Goal: Information Seeking & Learning: Learn about a topic

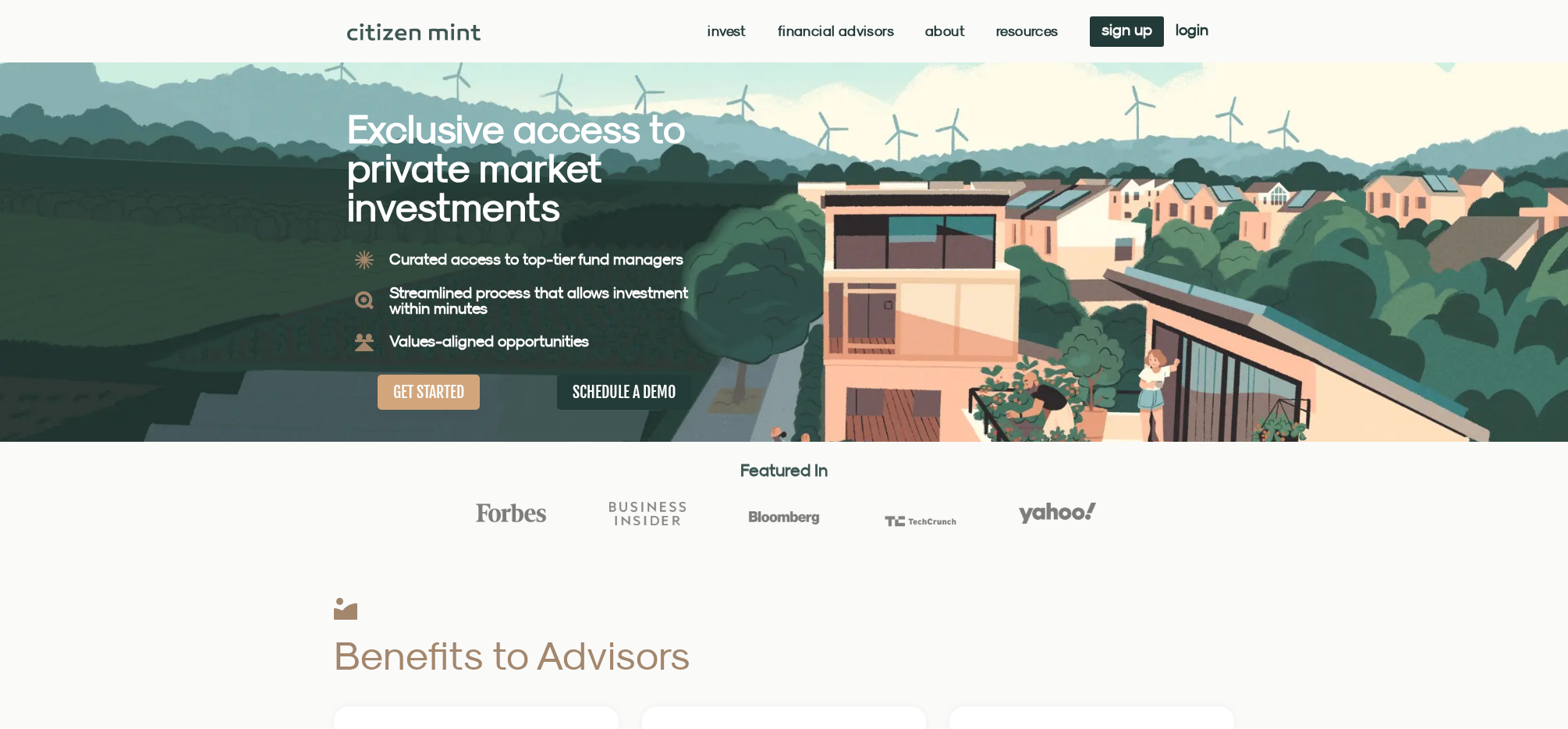
click at [1092, 277] on div "Exclusive access to private market investments Exclusive access to private mark…" at bounding box center [784, 221] width 874 height 442
click at [949, 31] on link "About" at bounding box center [958, 31] width 40 height 16
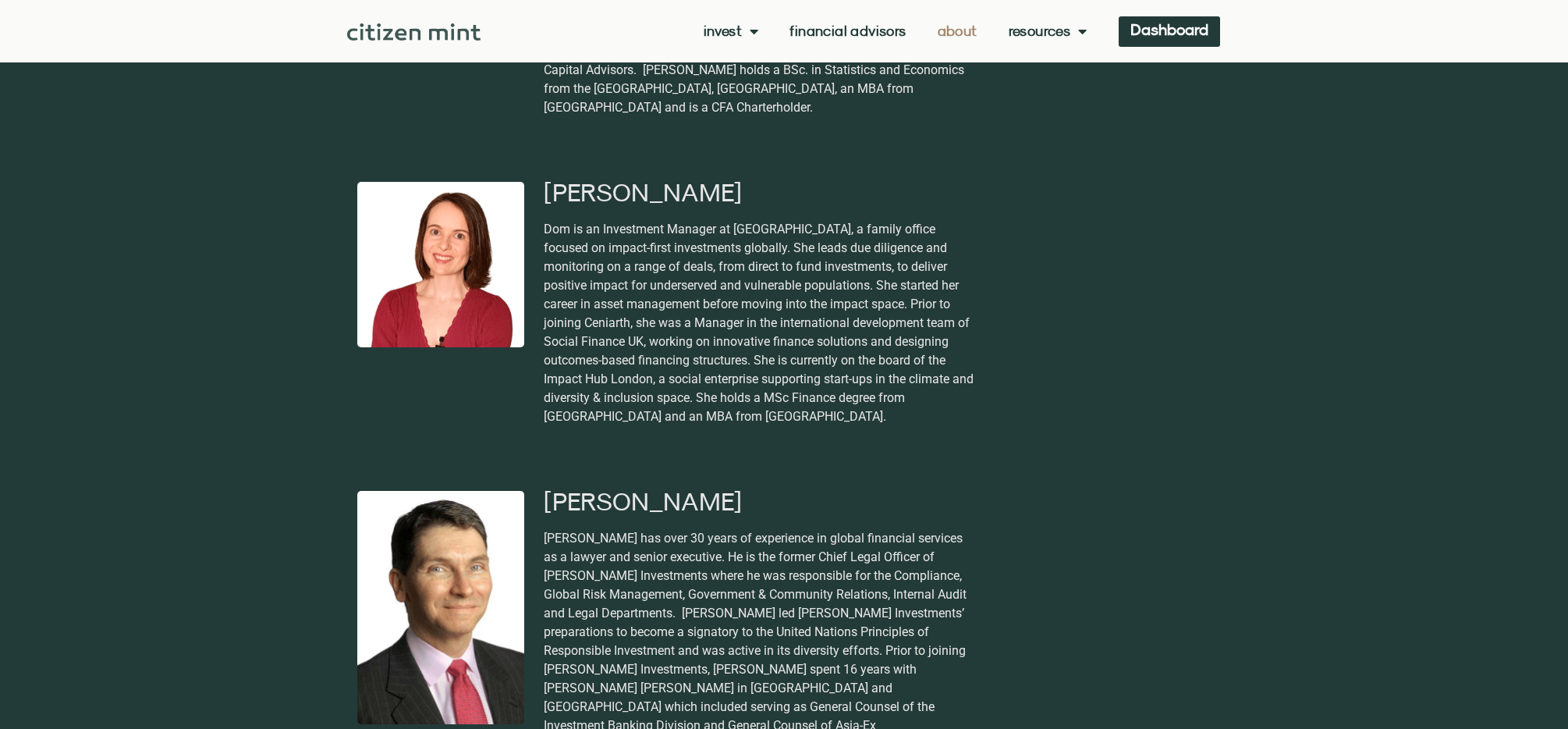
scroll to position [2223, 0]
